Goal: Information Seeking & Learning: Learn about a topic

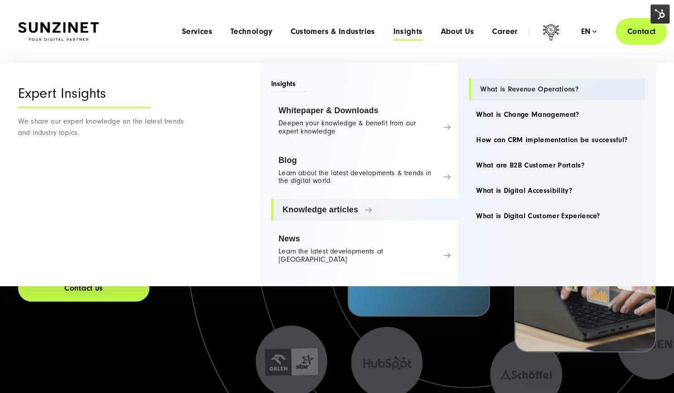
click at [536, 90] on link "What is Revenue Operations?" at bounding box center [557, 89] width 176 height 22
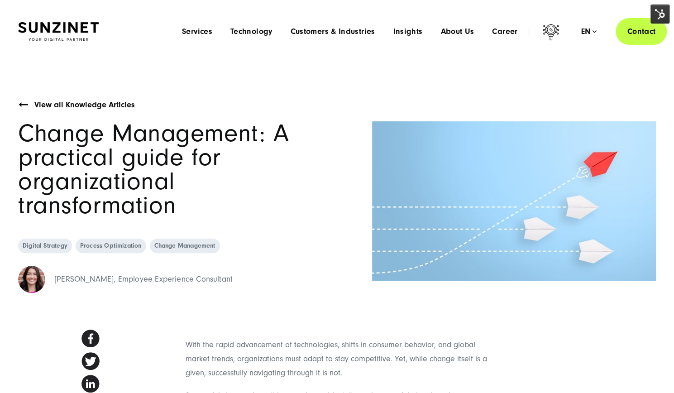
drag, startPoint x: 660, startPoint y: 12, endPoint x: 653, endPoint y: 21, distance: 11.3
click at [660, 12] on img at bounding box center [659, 14] width 19 height 19
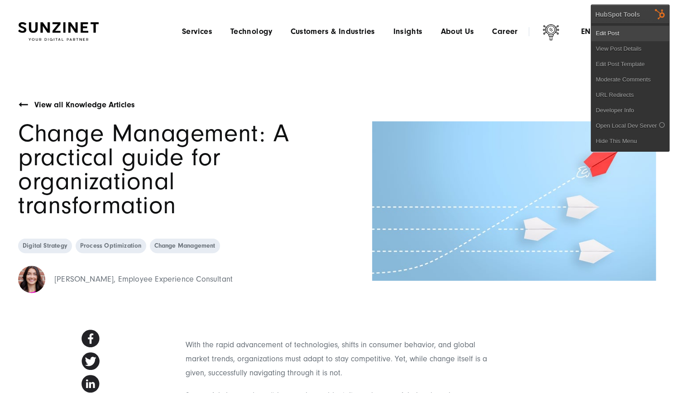
click at [620, 35] on link "Edit Post" at bounding box center [630, 33] width 78 height 15
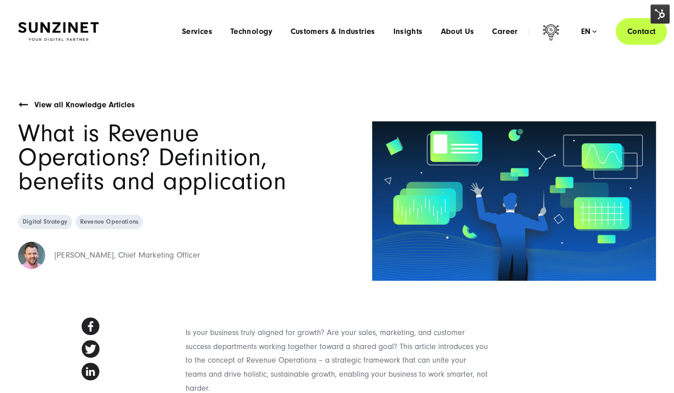
click at [655, 17] on img at bounding box center [659, 14] width 19 height 19
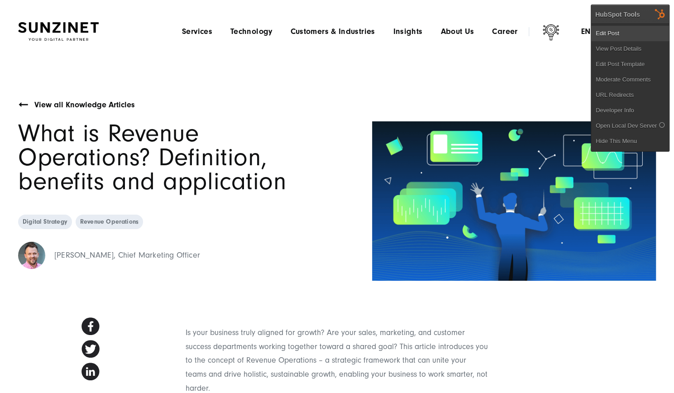
click at [611, 33] on link "Edit Post" at bounding box center [630, 33] width 78 height 15
